Goal: Obtain resource: Obtain resource

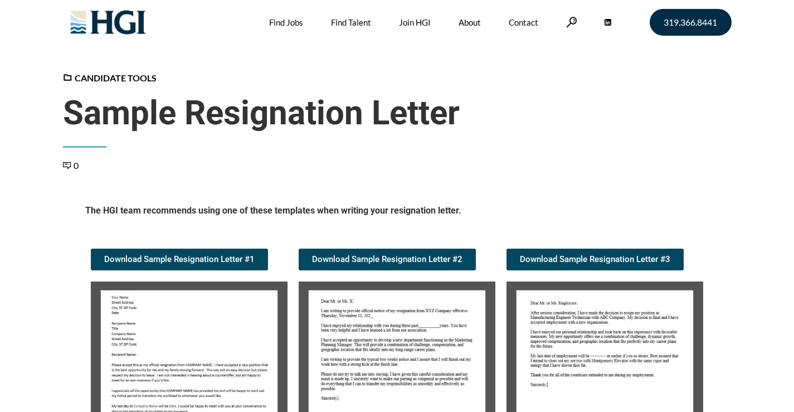
click at [396, 309] on img at bounding box center [397, 373] width 197 height 185
drag, startPoint x: 390, startPoint y: 329, endPoint x: 396, endPoint y: 321, distance: 9.9
click at [390, 329] on img at bounding box center [397, 373] width 197 height 185
click at [391, 252] on link "Download Sample Resignation Letter #2" at bounding box center [387, 259] width 177 height 22
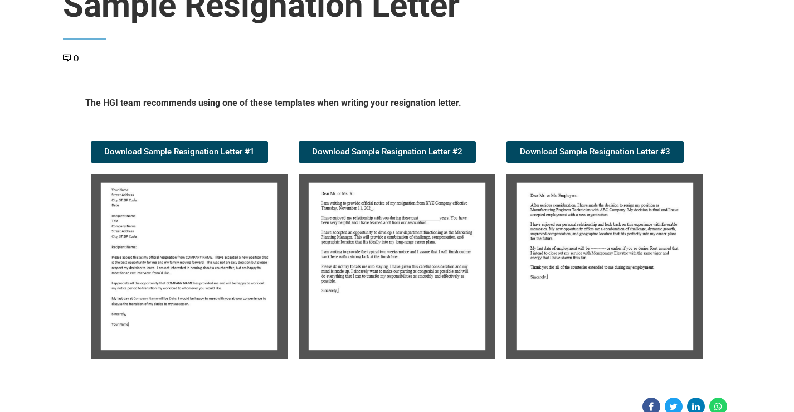
scroll to position [111, 0]
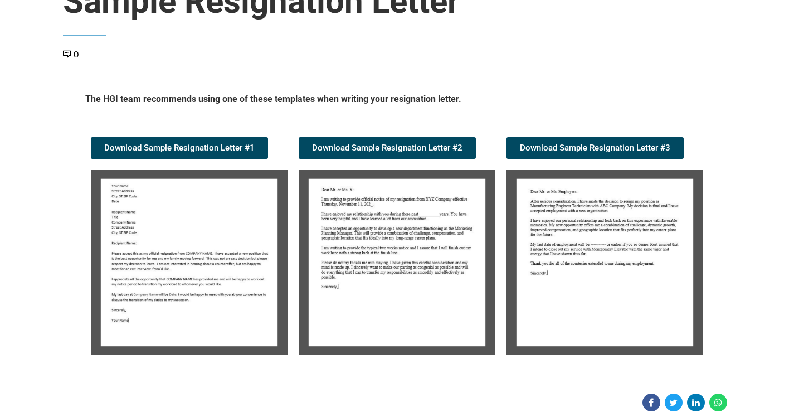
click at [403, 262] on img at bounding box center [397, 262] width 197 height 185
click at [415, 148] on span "Download Sample Resignation Letter #2" at bounding box center [387, 148] width 150 height 8
click at [203, 184] on img at bounding box center [189, 262] width 197 height 185
click at [203, 185] on img at bounding box center [189, 262] width 197 height 185
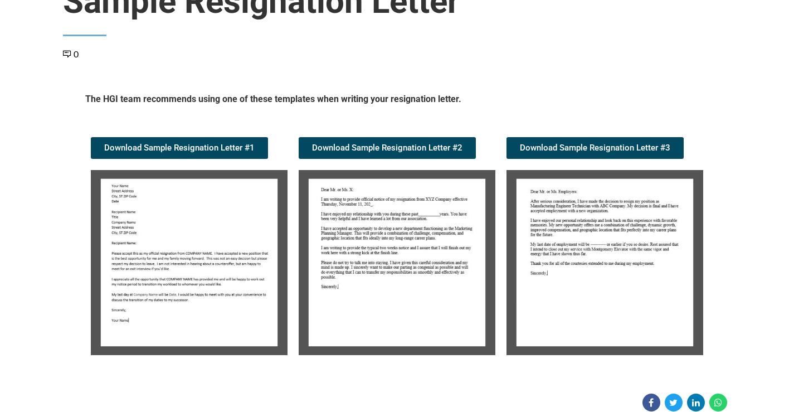
click at [203, 185] on img at bounding box center [189, 262] width 197 height 185
click at [318, 217] on img at bounding box center [397, 262] width 197 height 185
click at [335, 199] on img at bounding box center [397, 262] width 197 height 185
click at [337, 198] on img at bounding box center [397, 262] width 197 height 185
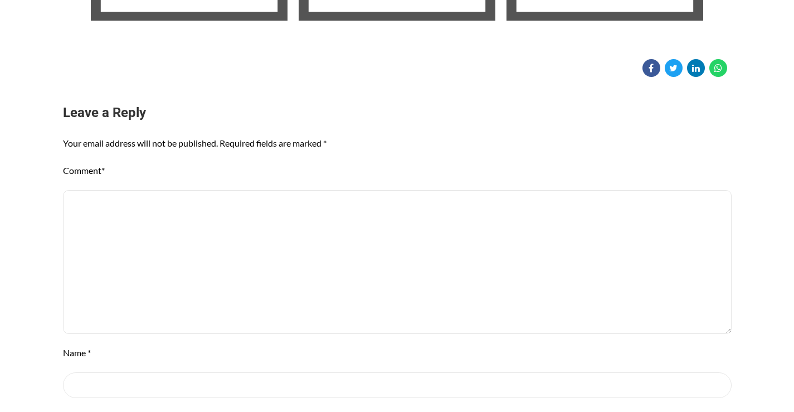
scroll to position [390, 0]
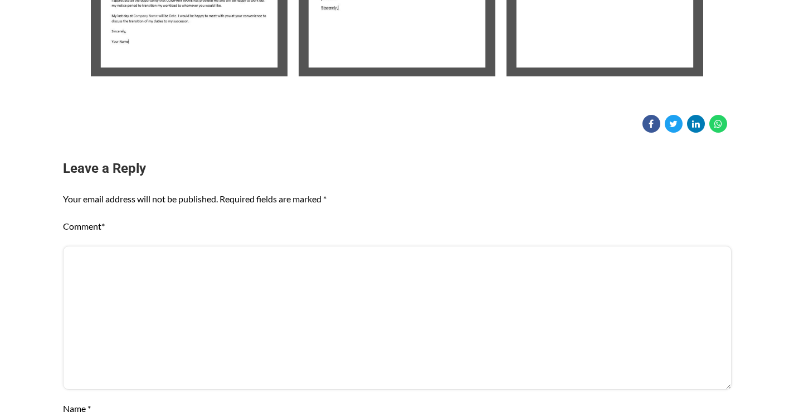
drag, startPoint x: 467, startPoint y: 335, endPoint x: 336, endPoint y: 334, distance: 130.9
click at [336, 334] on textarea "Comment *" at bounding box center [397, 318] width 668 height 144
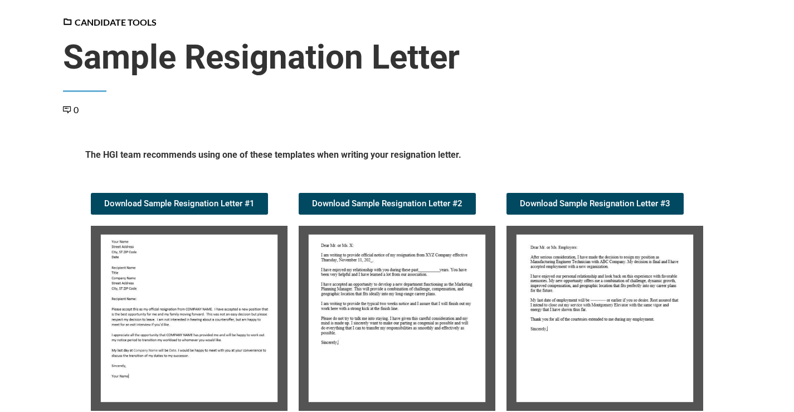
scroll to position [0, 0]
